Goal: Information Seeking & Learning: Find specific page/section

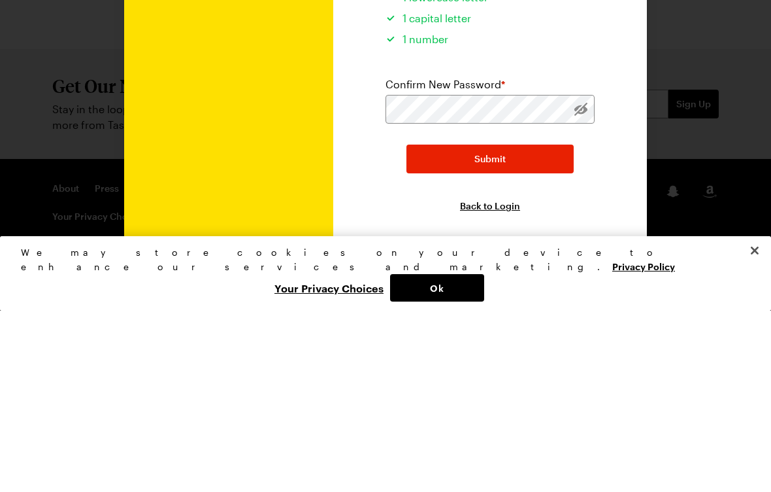
click at [507, 326] on button "Submit" at bounding box center [490, 340] width 167 height 29
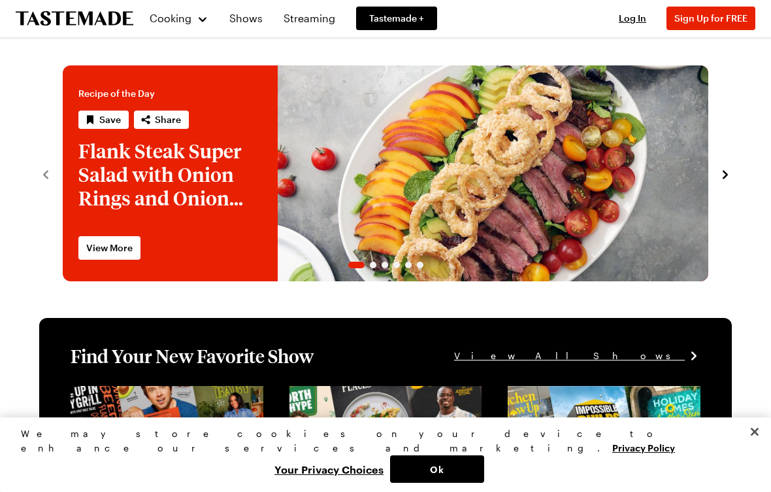
click at [640, 17] on span "Log In" at bounding box center [632, 17] width 27 height 11
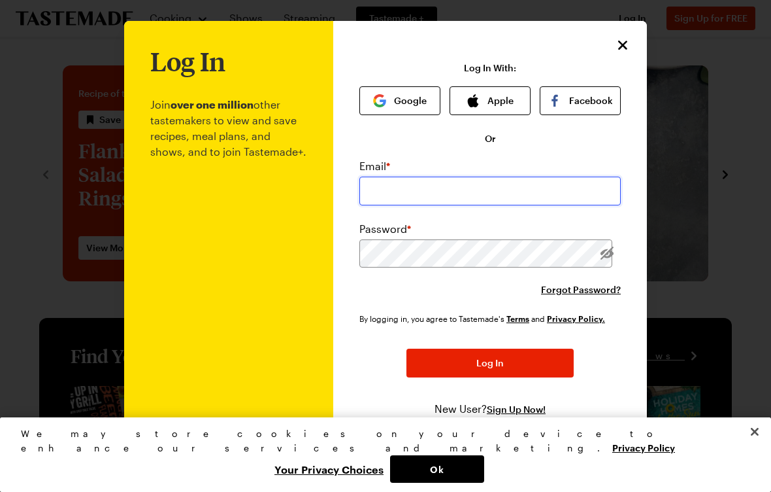
click at [419, 197] on input "email" at bounding box center [490, 190] width 261 height 29
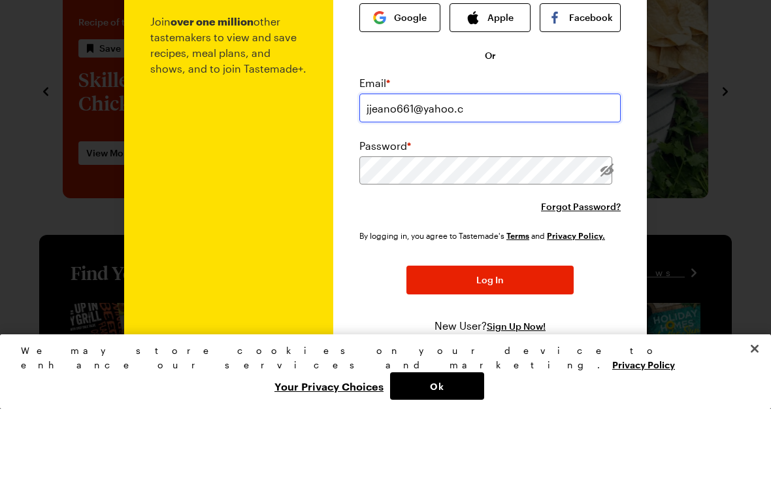
type input "jjeano661@yahoo."
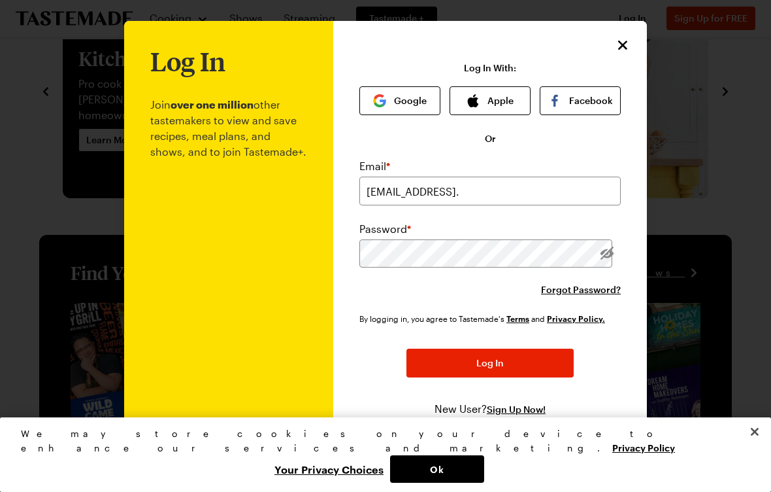
click at [623, 41] on icon "Close" at bounding box center [623, 45] width 16 height 16
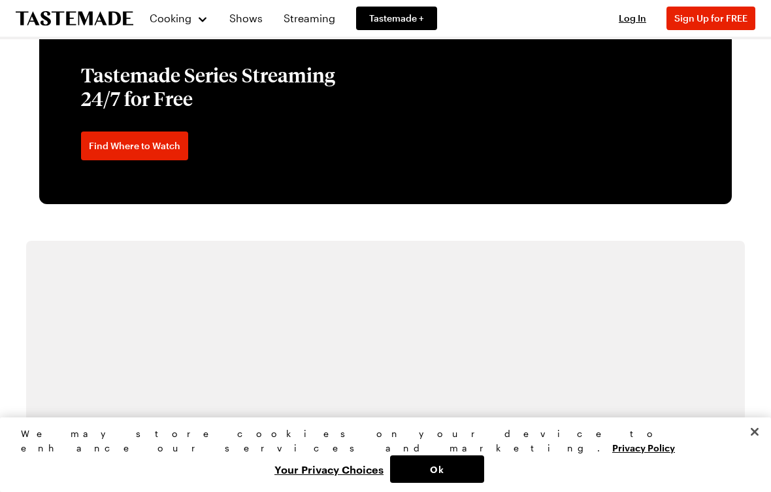
scroll to position [2059, 0]
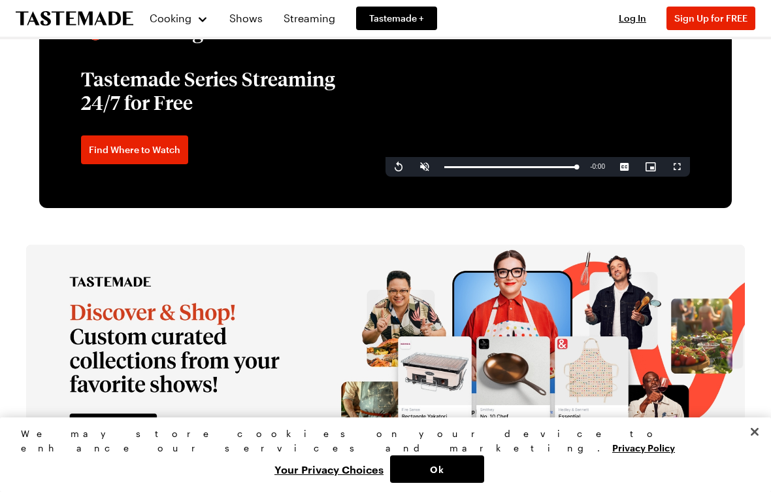
click at [159, 164] on link "Find Where to Watch" at bounding box center [134, 149] width 107 height 29
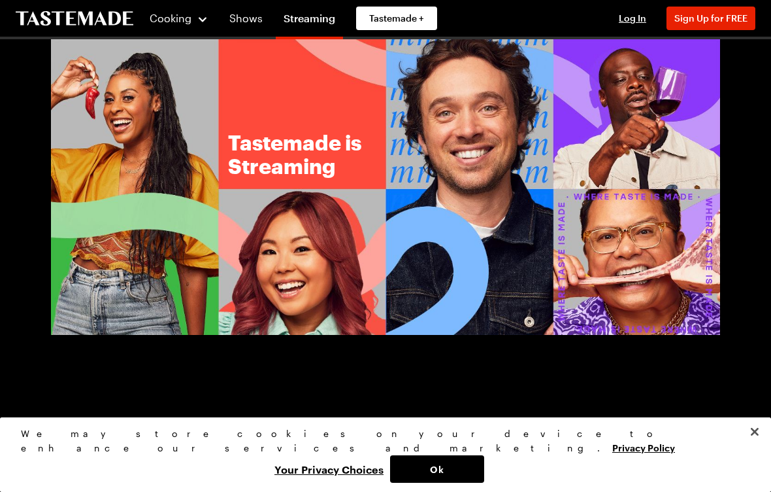
click at [484, 475] on button "Ok" at bounding box center [437, 468] width 94 height 27
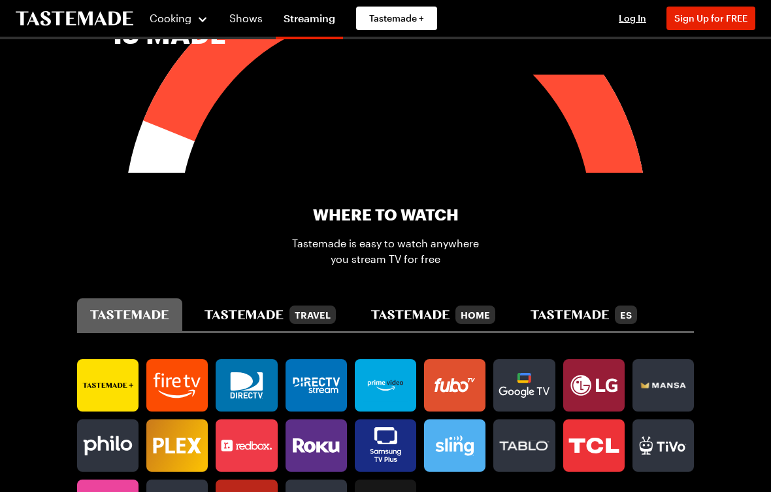
scroll to position [633, 0]
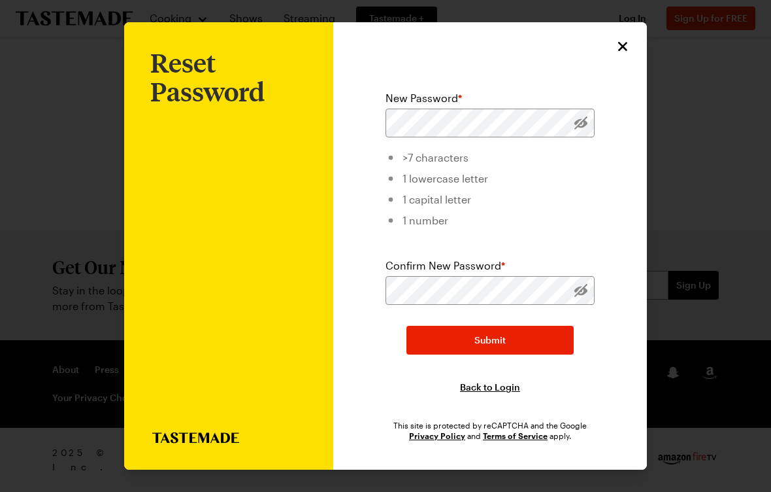
click at [620, 52] on icon "Close" at bounding box center [623, 47] width 16 height 16
